Goal: Use online tool/utility

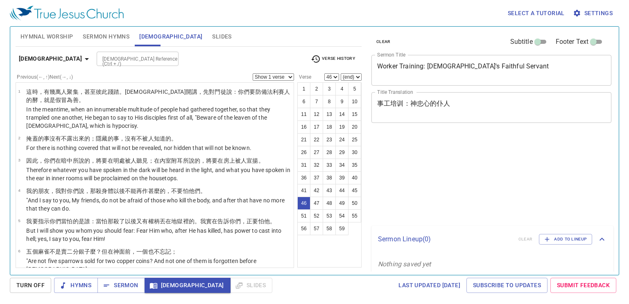
select select "46"
select select "42"
select select "48"
select select "42"
select select "48"
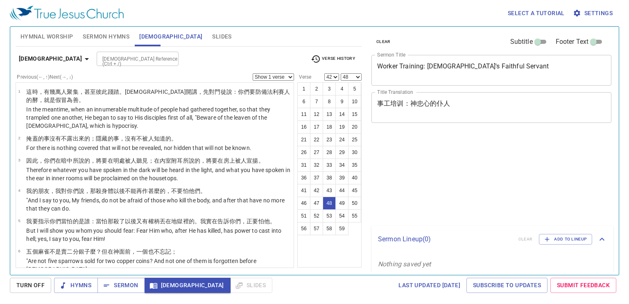
select select "42"
select select "48"
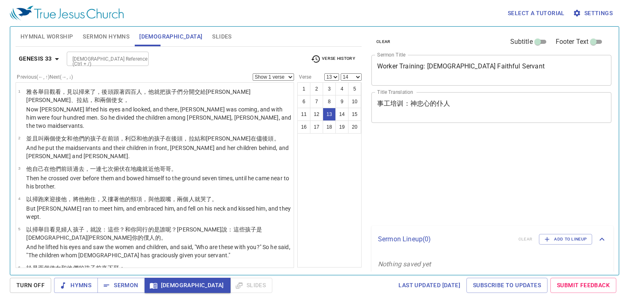
select select "13"
select select "14"
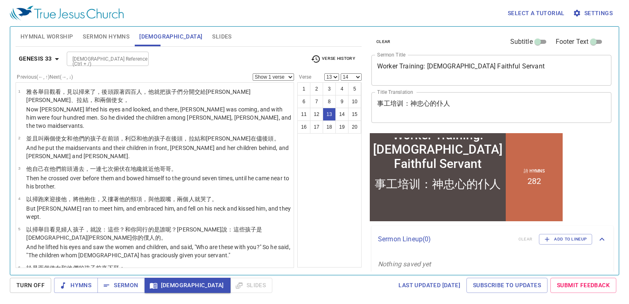
scroll to position [339, 0]
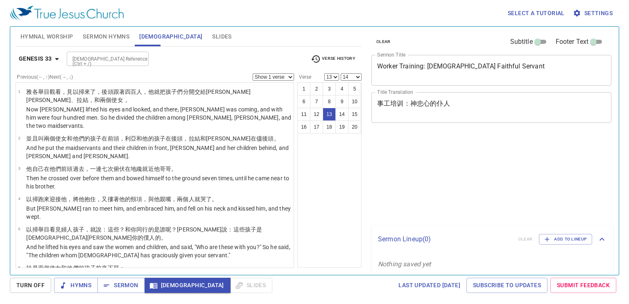
select select "13"
select select "14"
select select "13"
select select "14"
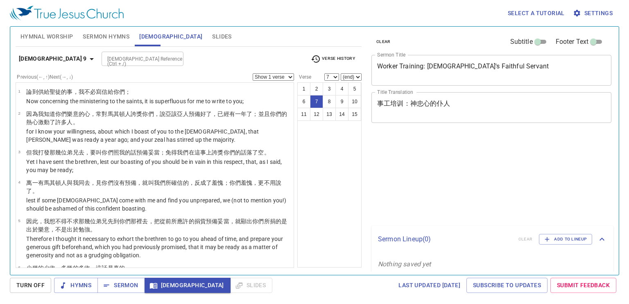
select select "7"
select select "10"
select select "11"
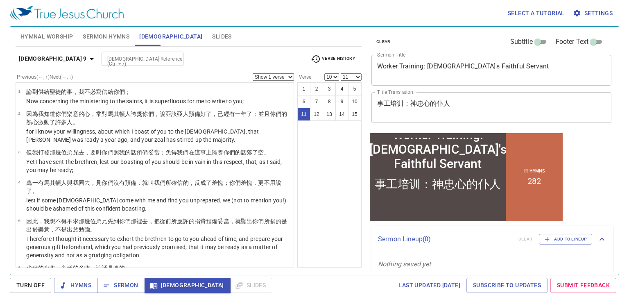
scroll to position [221, 0]
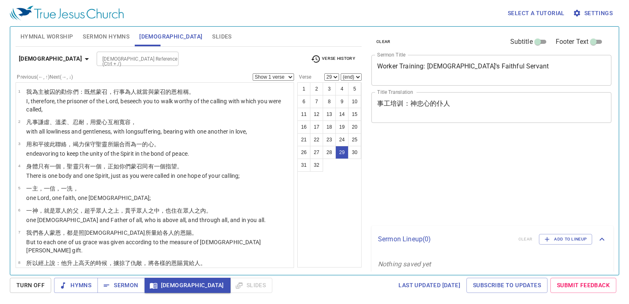
select select "29"
select select "15"
select select "16"
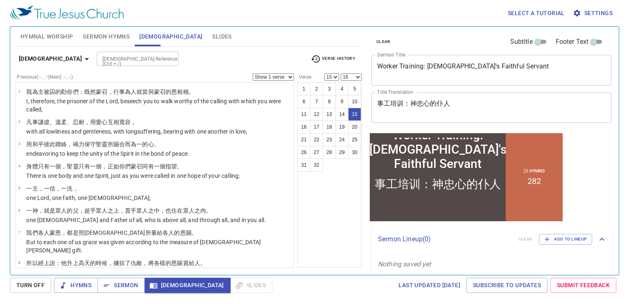
scroll to position [297, 0]
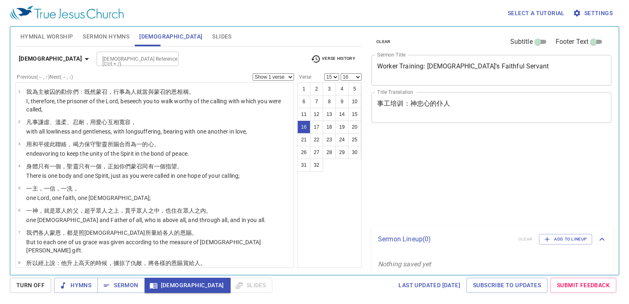
select select "15"
select select "16"
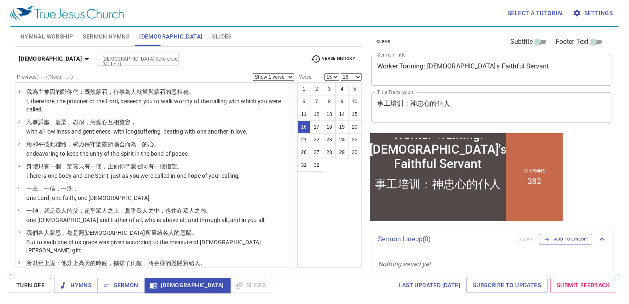
click at [52, 63] on b "Ephesians 4" at bounding box center [50, 59] width 63 height 10
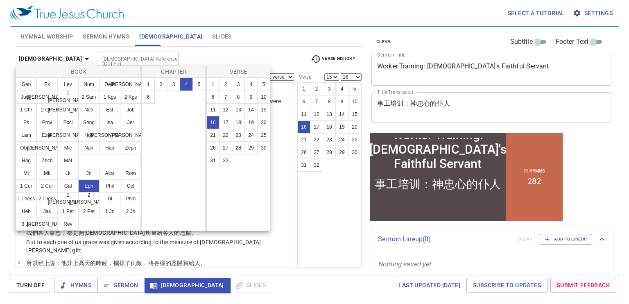
scroll to position [297, 0]
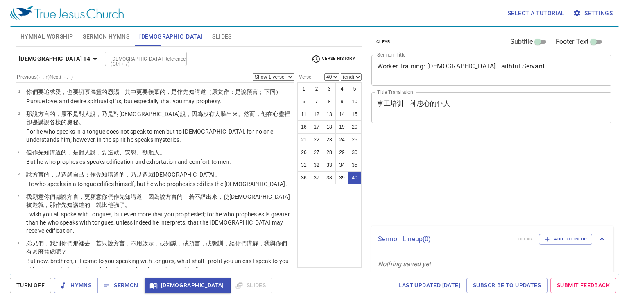
select select "40"
